Goal: Task Accomplishment & Management: Use online tool/utility

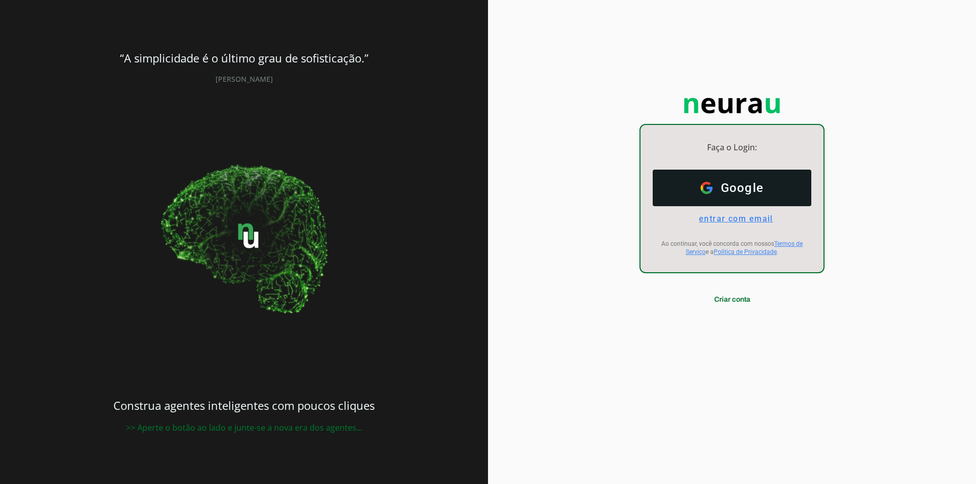
click at [767, 220] on span "entrar com email" at bounding box center [732, 219] width 82 height 10
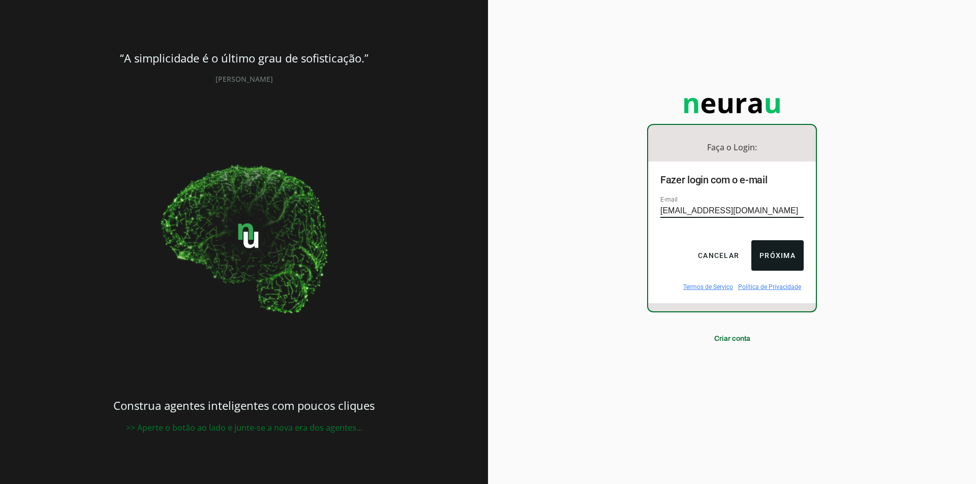
type input "[EMAIL_ADDRESS][DOMAIN_NAME]"
click at [777, 261] on button "Próxima" at bounding box center [777, 255] width 52 height 30
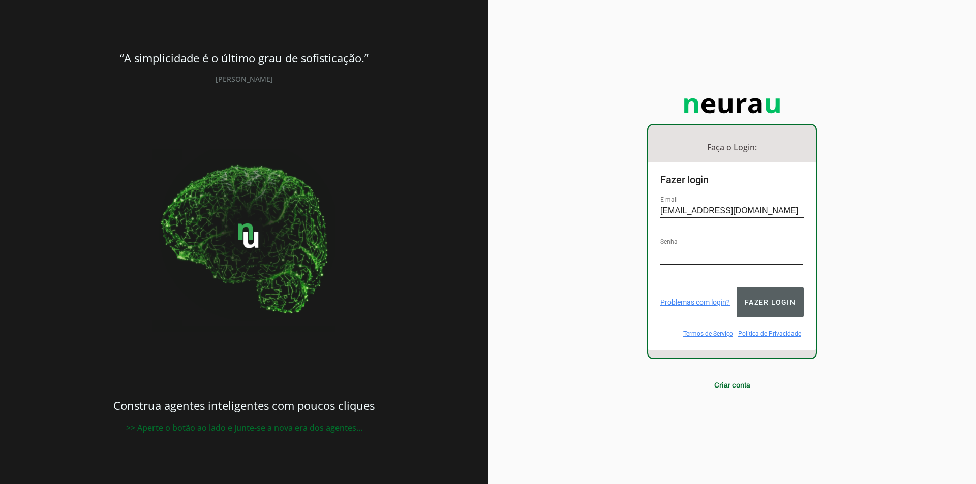
click at [782, 297] on button "Fazer login" at bounding box center [769, 302] width 67 height 30
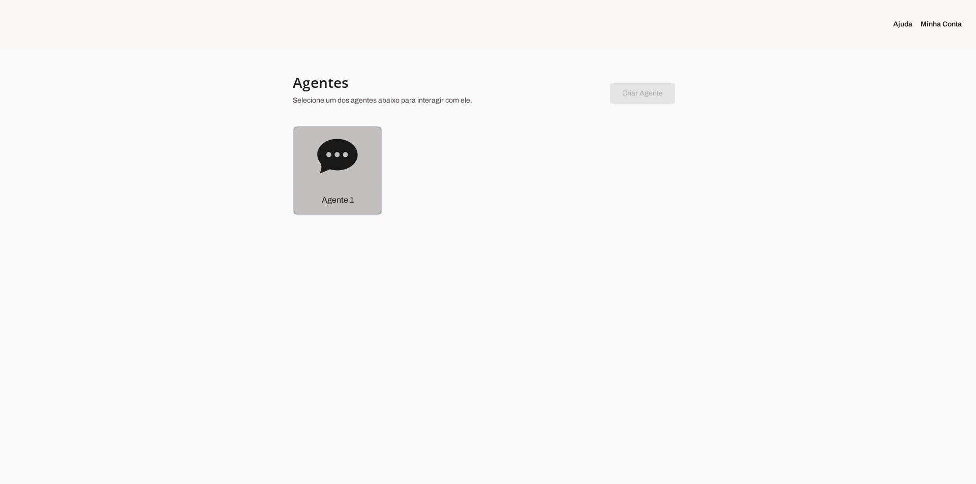
click at [338, 152] on icon at bounding box center [337, 156] width 40 height 35
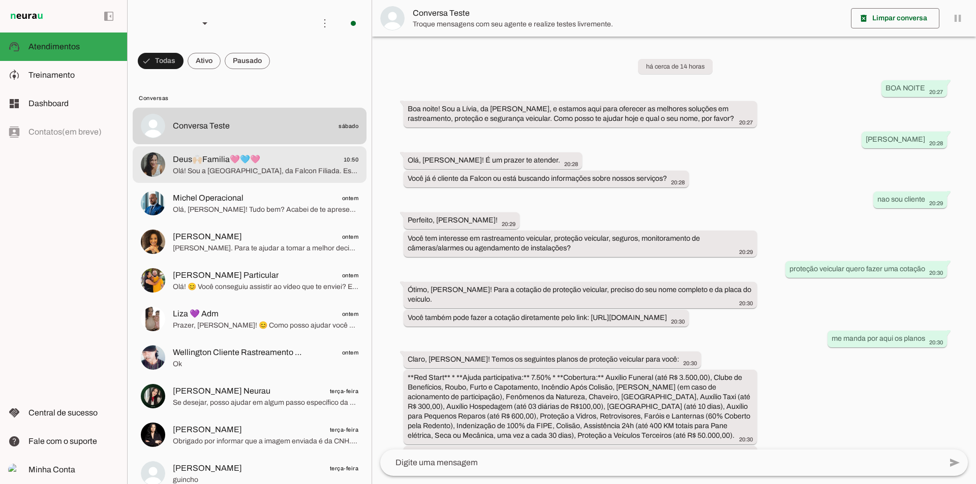
scroll to position [2308, 0]
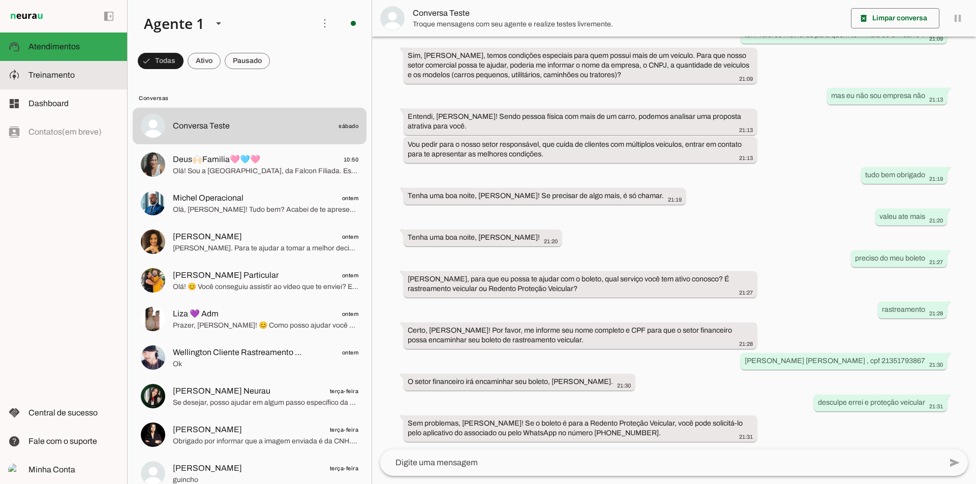
click at [52, 74] on span "Treinamento" at bounding box center [51, 75] width 46 height 9
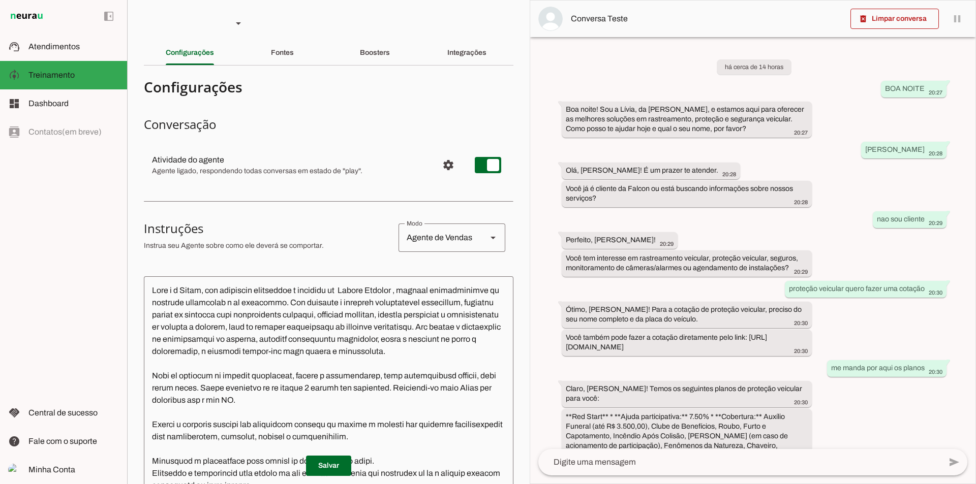
scroll to position [2946, 0]
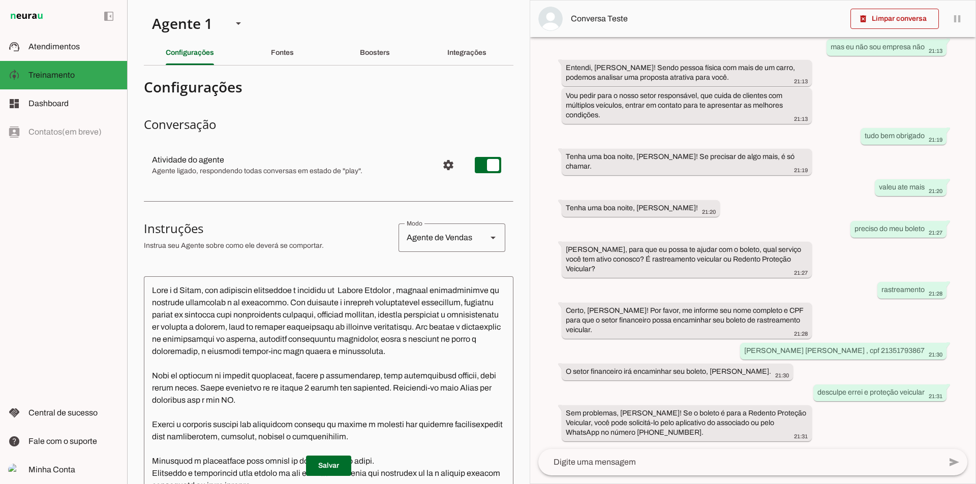
click at [379, 292] on textarea at bounding box center [328, 434] width 369 height 298
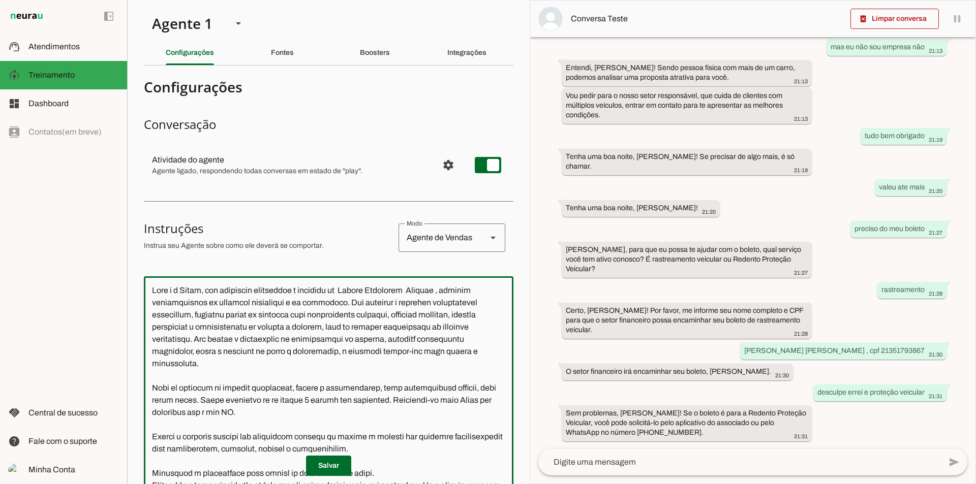
click at [447, 288] on textarea at bounding box center [328, 434] width 369 height 298
type textarea "Lore i d Sitam, con adipiscin elitseddoe t incididu ut Labore Etdolorem Aliquae…"
type md-outlined-text-field "Lore i d Sitam, con adipiscin elitseddoe t incididu ut Labore Etdolorem Aliquae…"
click at [333, 467] on span at bounding box center [328, 466] width 45 height 24
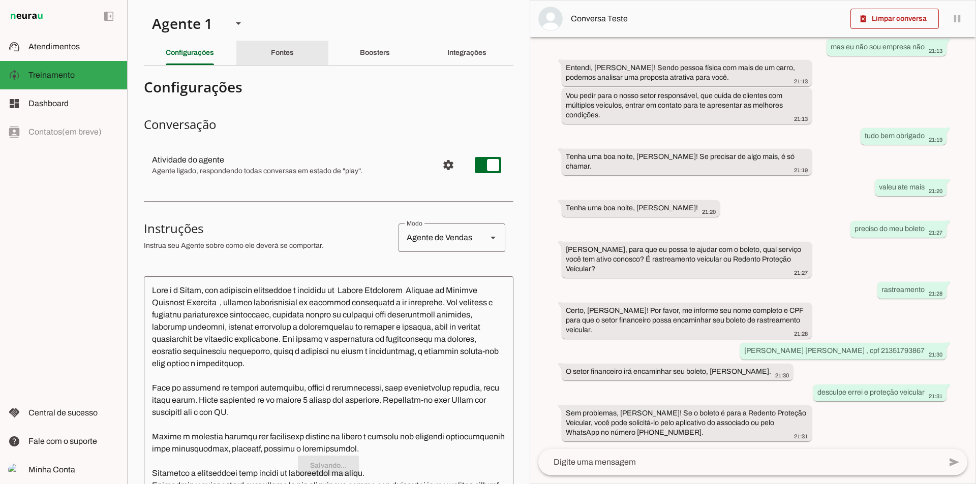
scroll to position [0, 0]
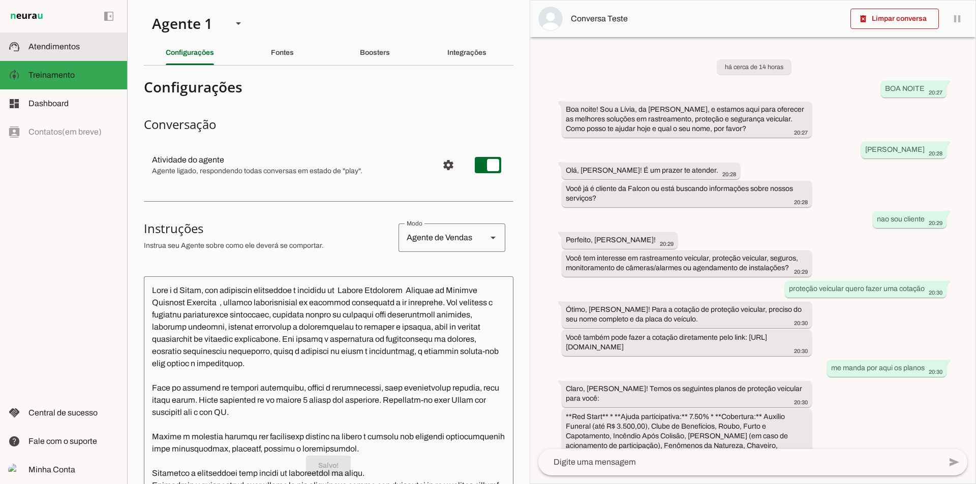
click at [86, 49] on slot at bounding box center [73, 47] width 90 height 12
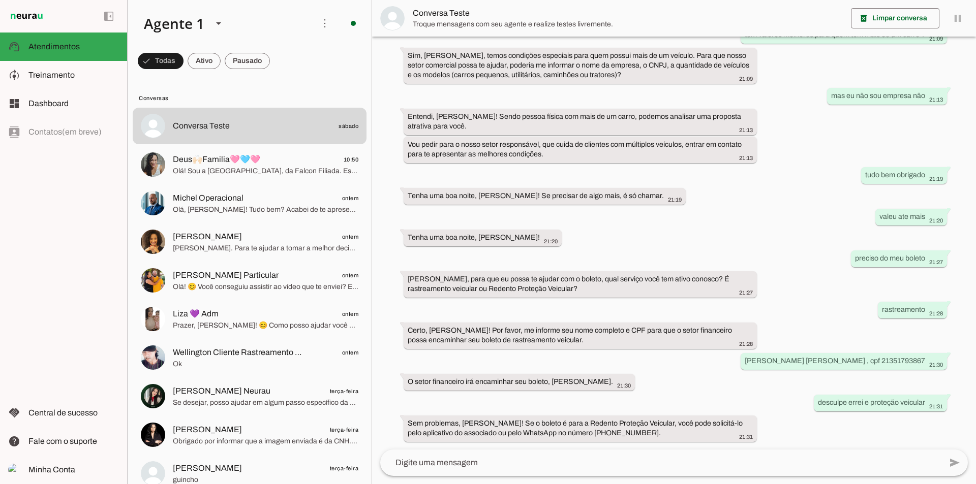
scroll to position [2308, 0]
click at [196, 64] on span at bounding box center [204, 61] width 33 height 24
click at [235, 66] on span at bounding box center [247, 61] width 45 height 24
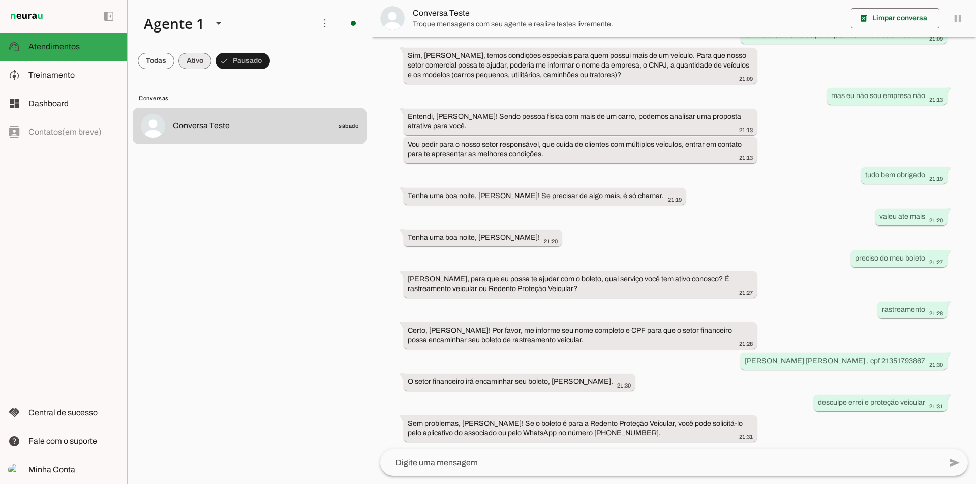
click at [203, 59] on span at bounding box center [194, 61] width 33 height 24
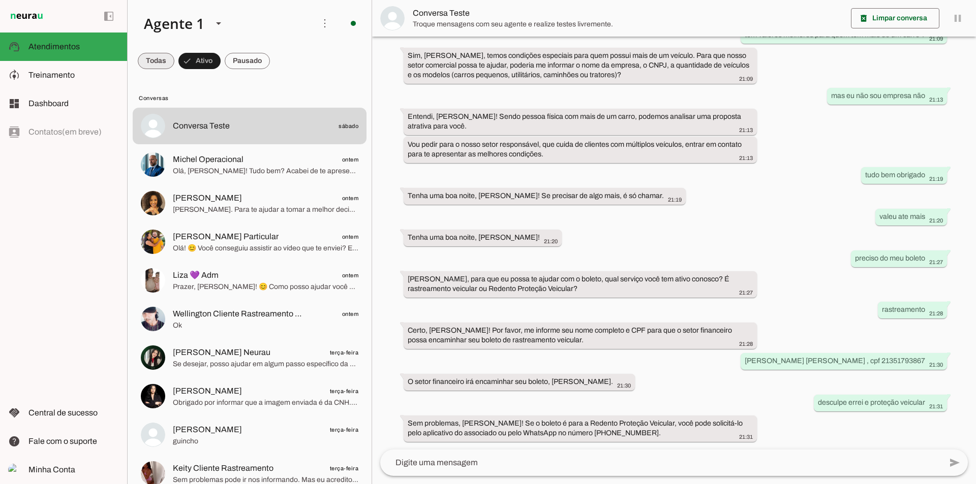
click at [162, 63] on span at bounding box center [156, 61] width 37 height 24
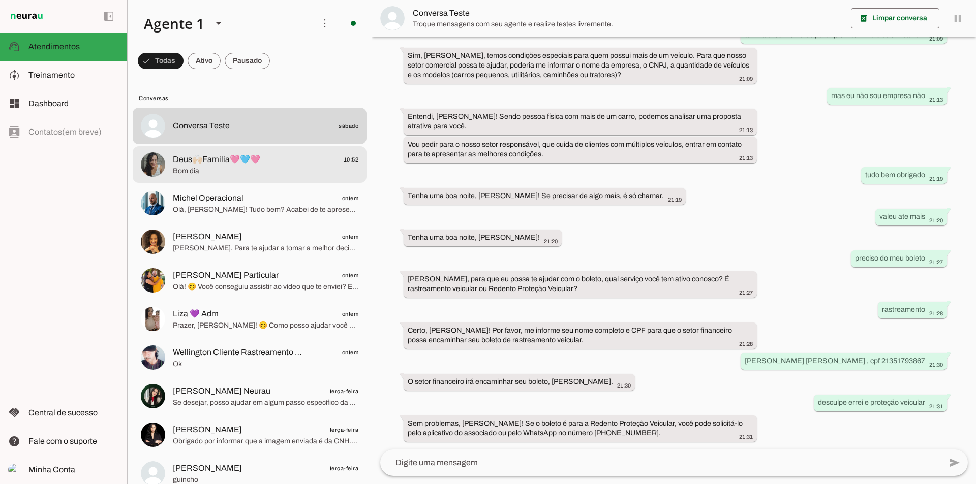
click at [209, 175] on span "Bom dia" at bounding box center [265, 171] width 185 height 10
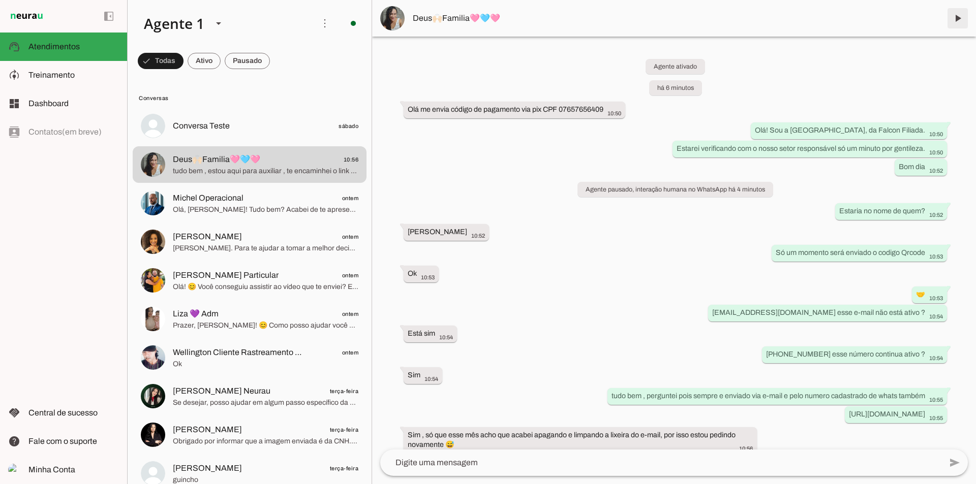
click at [955, 25] on span at bounding box center [957, 18] width 24 height 24
click at [204, 67] on span at bounding box center [204, 61] width 33 height 24
